Goal: Transaction & Acquisition: Purchase product/service

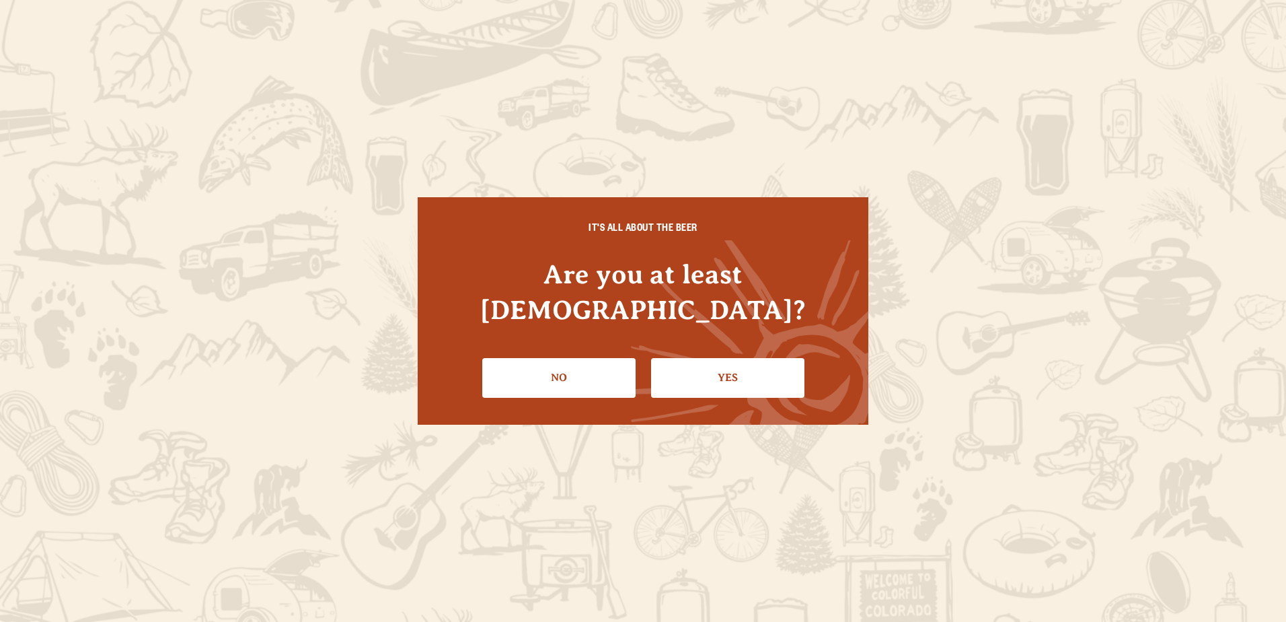
click at [602, 383] on div "IT'S ALL ABOUT THE BEER Are you at least [DEMOGRAPHIC_DATA]? No Yes" at bounding box center [643, 310] width 451 height 227
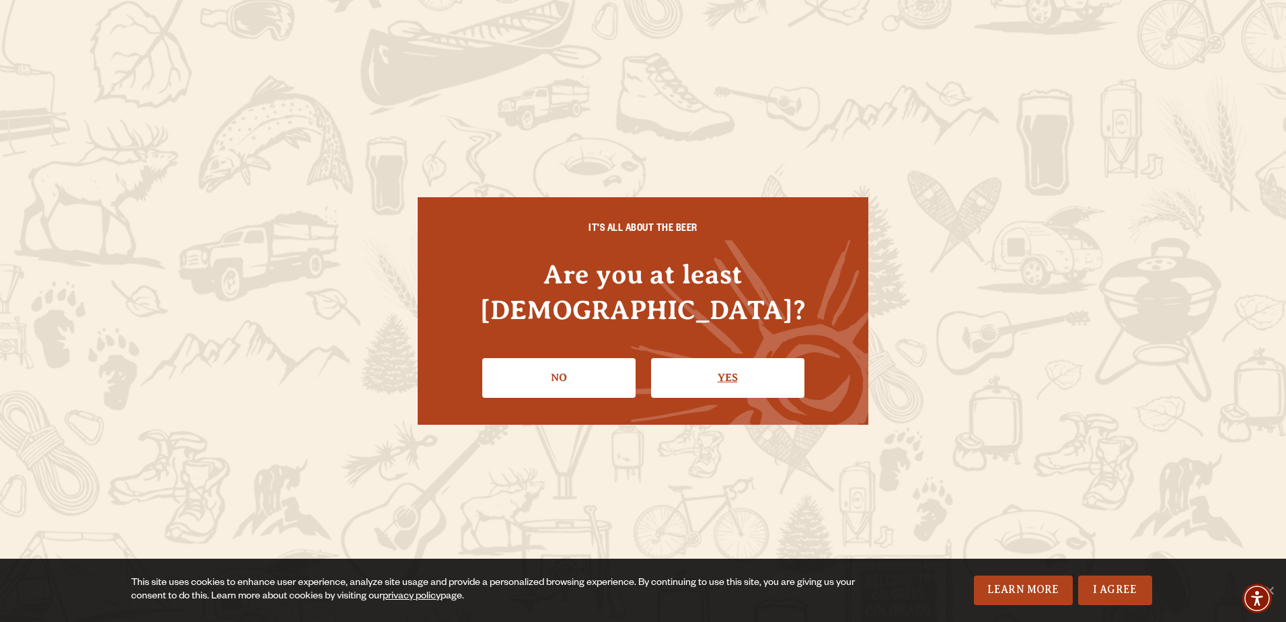
click at [724, 371] on link "Yes" at bounding box center [727, 377] width 153 height 39
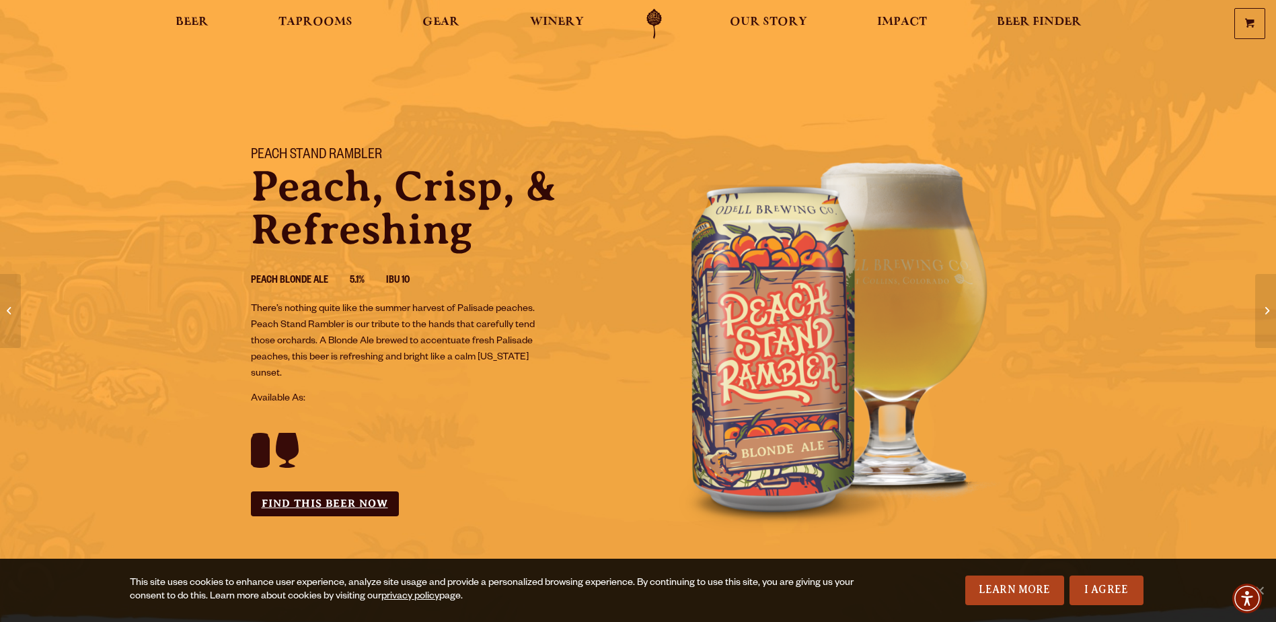
click at [363, 498] on link "Find this Beer Now" at bounding box center [325, 503] width 148 height 25
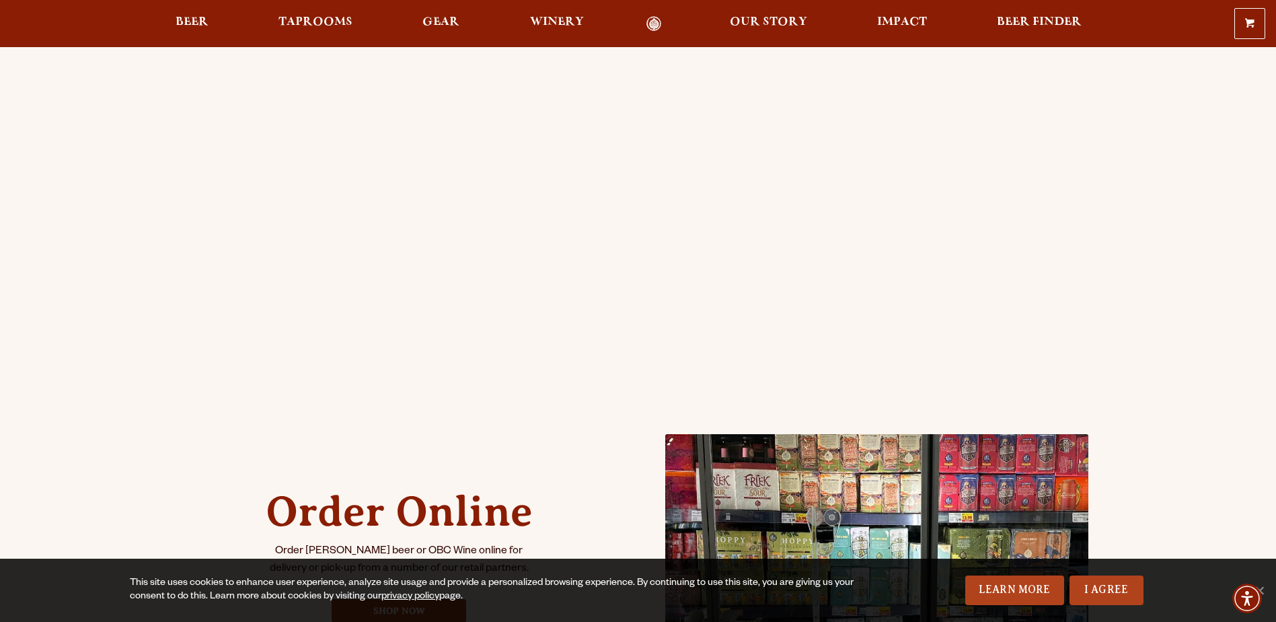
scroll to position [202, 0]
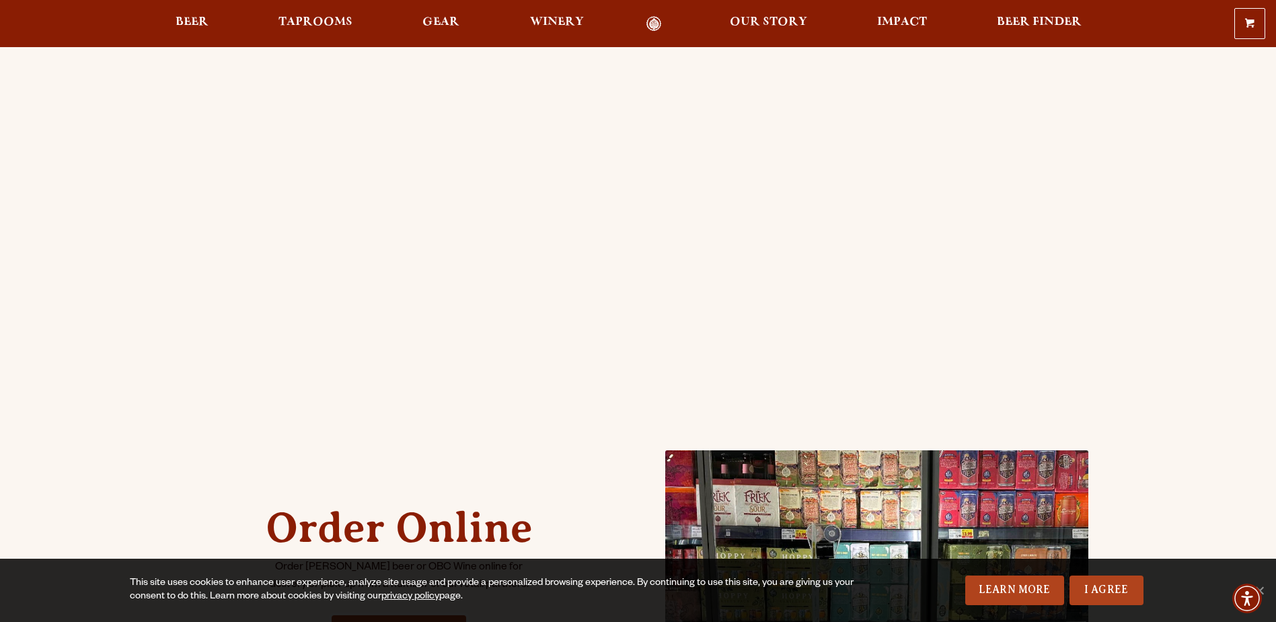
drag, startPoint x: 112, startPoint y: 280, endPoint x: 215, endPoint y: 289, distance: 103.2
click at [112, 280] on div "Order Online Order [PERSON_NAME] beer or OBC Wine online for delivery or pick-u…" at bounding box center [638, 331] width 1276 height 965
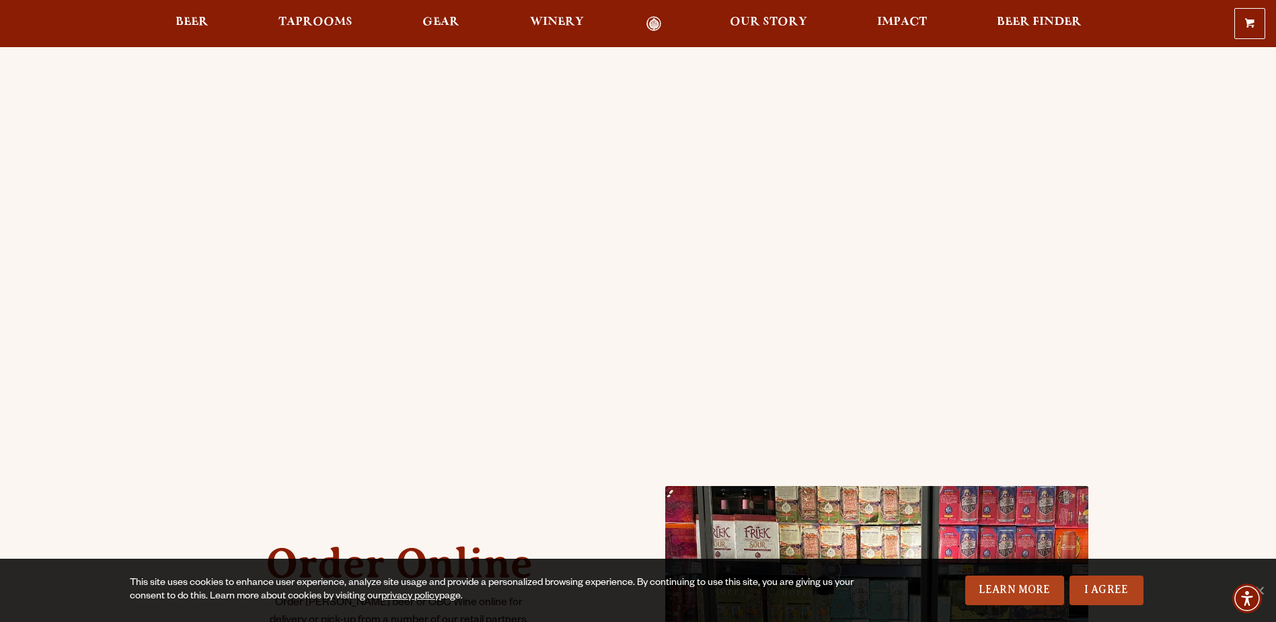
scroll to position [269, 0]
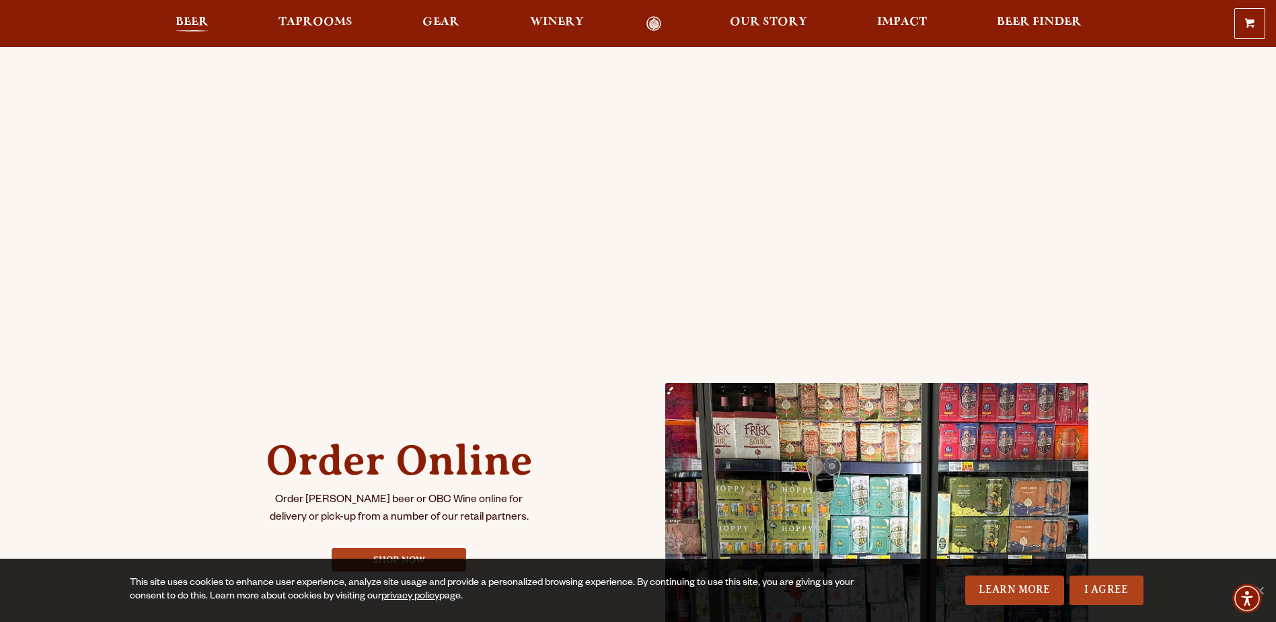
click at [205, 27] on span "Beer" at bounding box center [192, 22] width 33 height 11
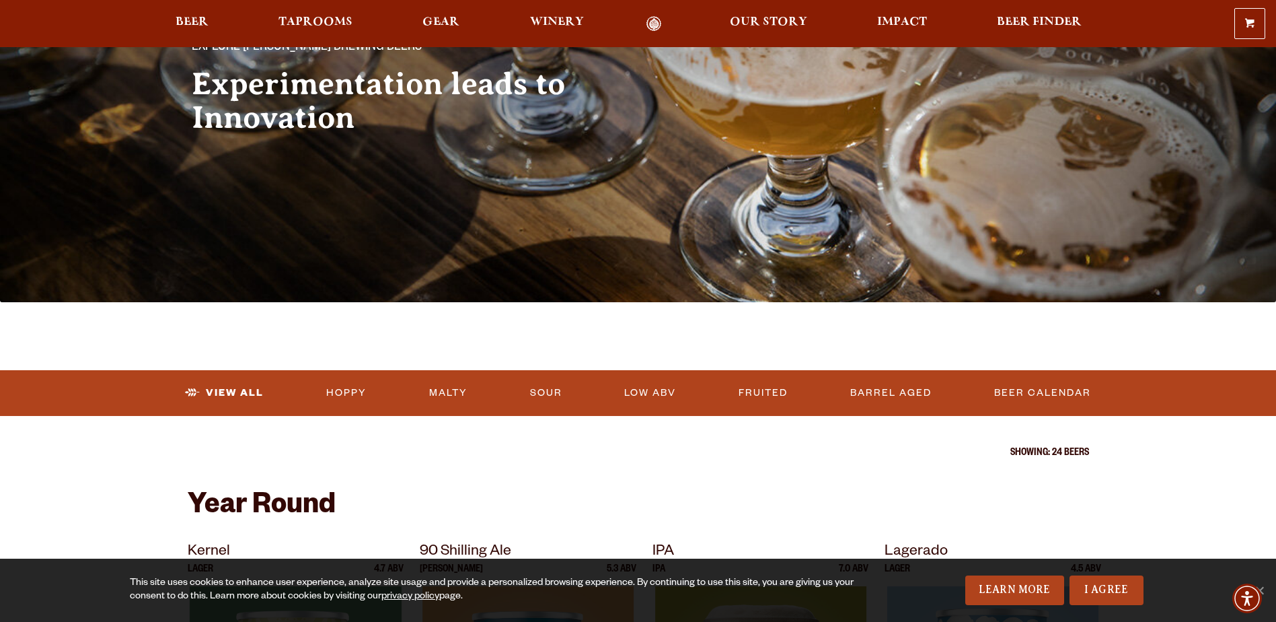
scroll to position [135, 0]
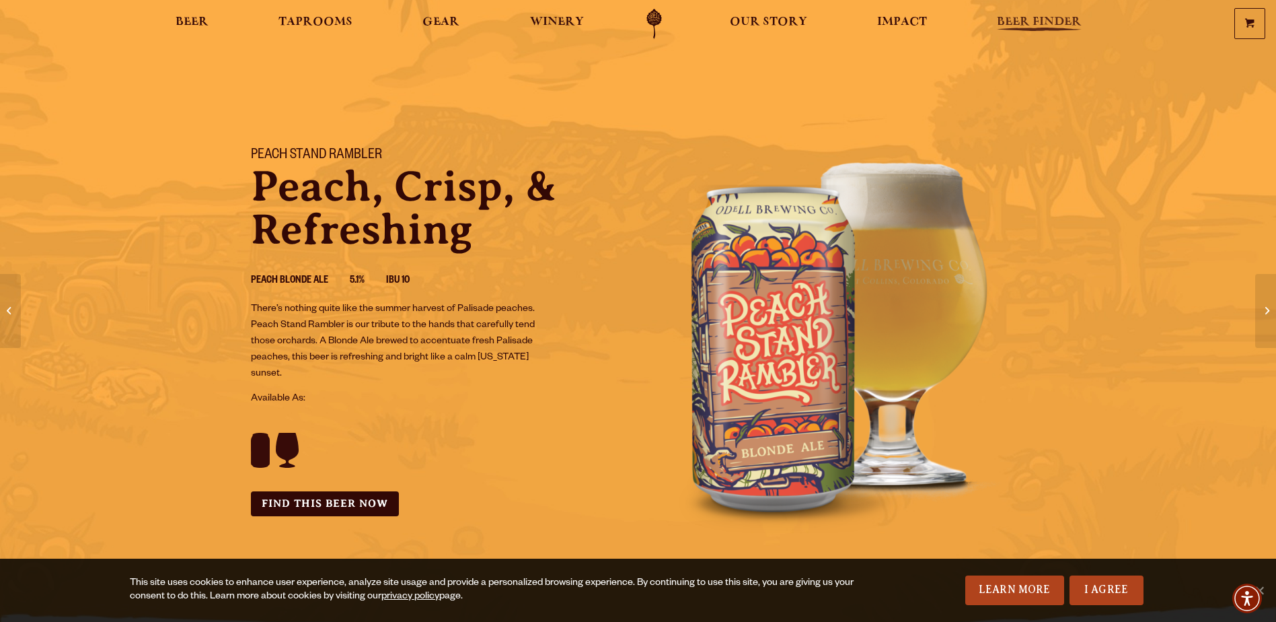
click at [1078, 11] on link "Beer Finder" at bounding box center [1039, 24] width 102 height 30
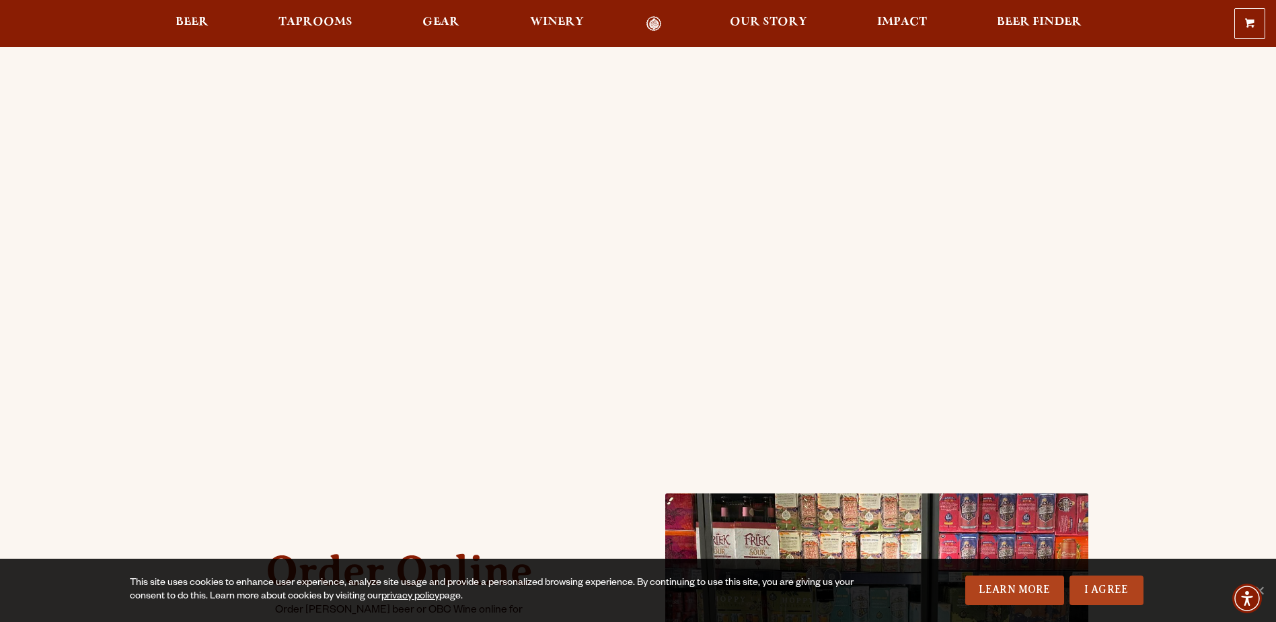
scroll to position [269, 0]
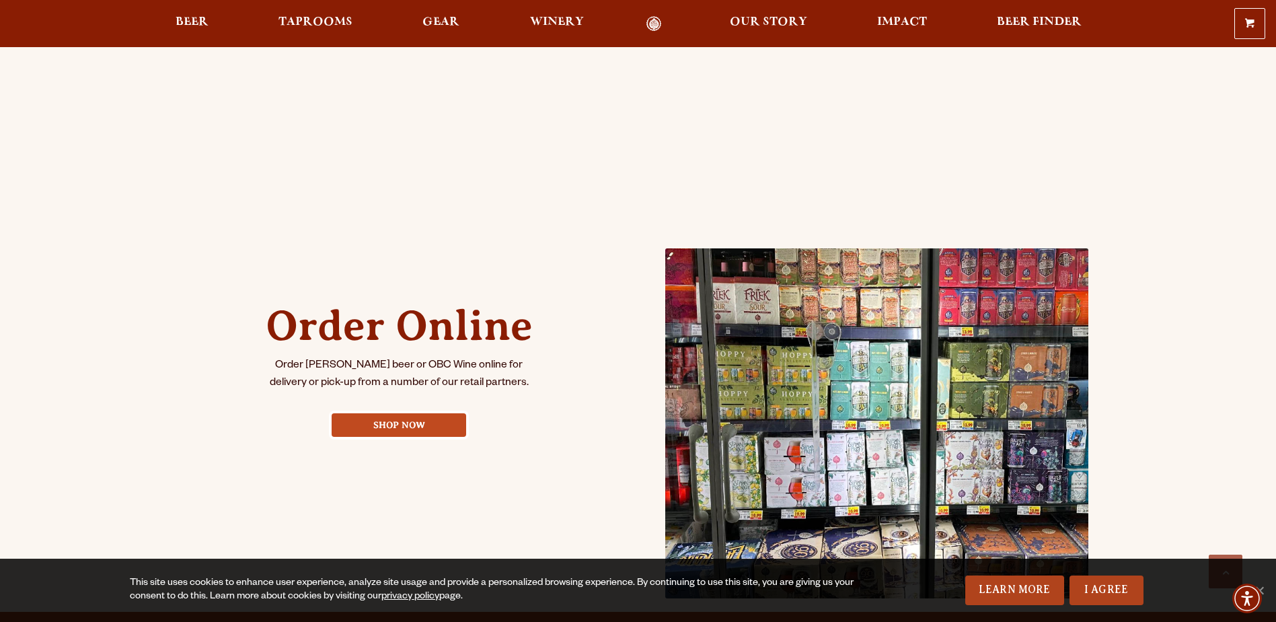
click at [420, 420] on link "Shop Now" at bounding box center [399, 425] width 135 height 24
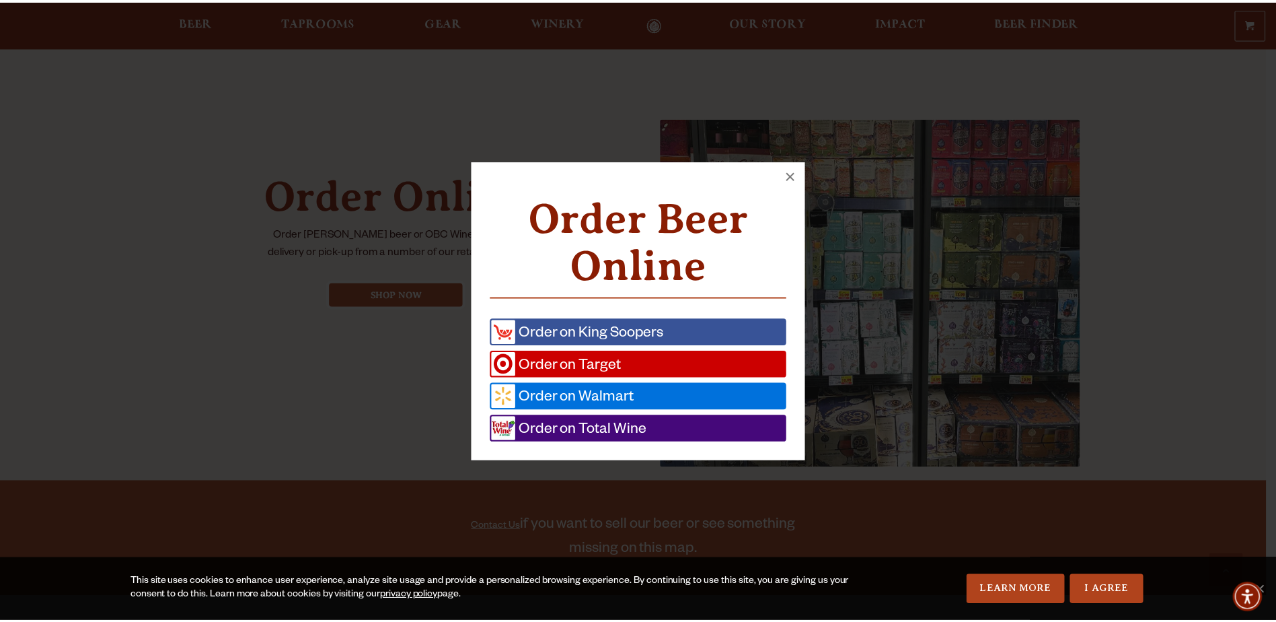
scroll to position [535, 0]
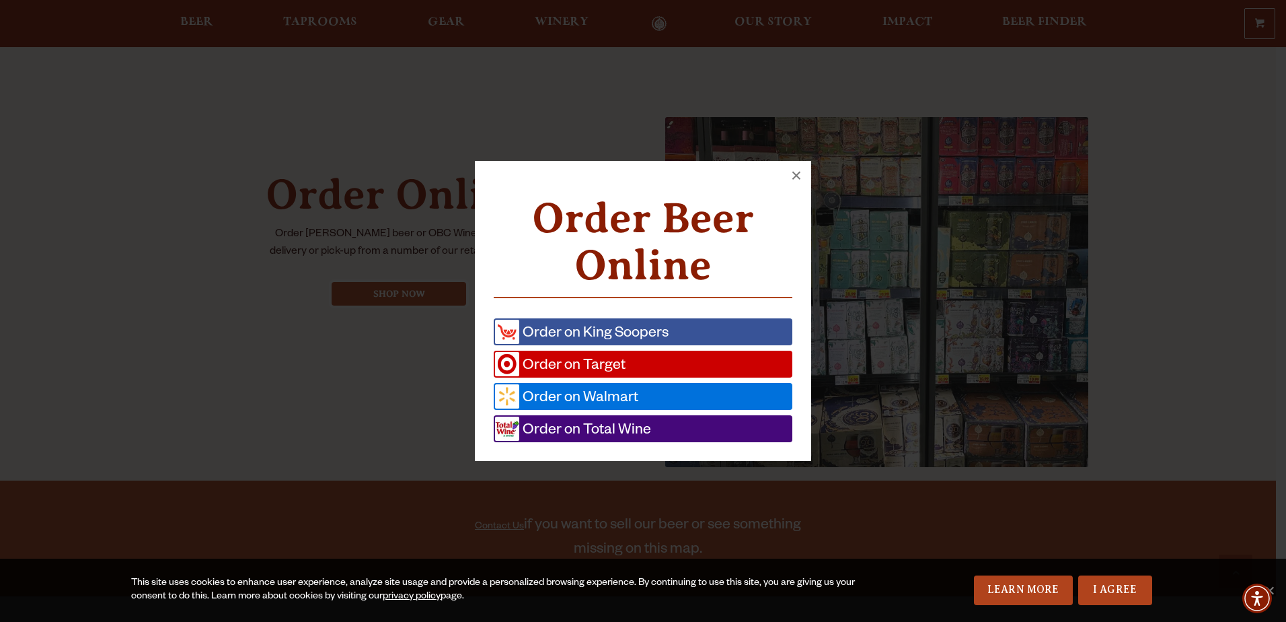
click at [679, 416] on link "Order on Total Wine" at bounding box center [643, 428] width 299 height 27
click at [801, 174] on button "×" at bounding box center [797, 176] width 30 height 30
